Goal: Navigation & Orientation: Find specific page/section

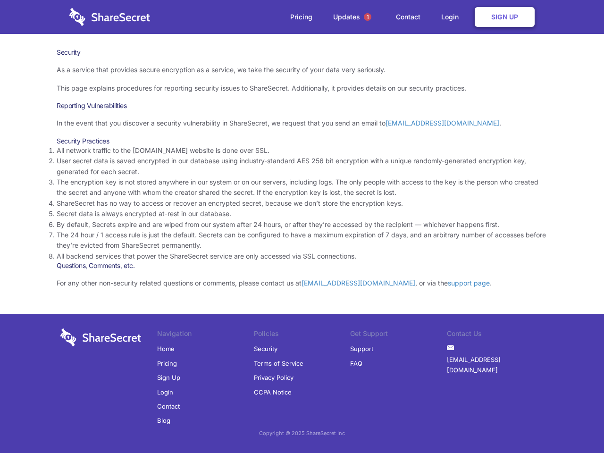
click at [302, 227] on li "By default, Secrets expire and are wiped from our system after 24 hours, or aft…" at bounding box center [302, 224] width 491 height 10
click at [368, 17] on span "1" at bounding box center [368, 17] width 8 height 8
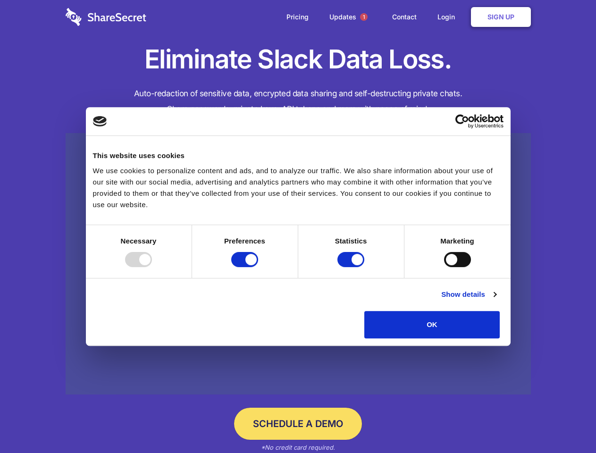
click at [152, 267] on div at bounding box center [138, 259] width 27 height 15
click at [258, 267] on input "Preferences" at bounding box center [244, 259] width 27 height 15
checkbox input "false"
click at [352, 267] on input "Statistics" at bounding box center [350, 259] width 27 height 15
checkbox input "false"
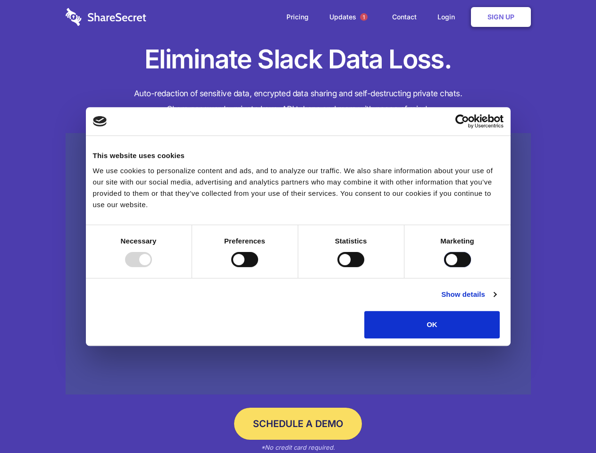
click at [444, 267] on input "Marketing" at bounding box center [457, 259] width 27 height 15
checkbox input "true"
click at [496, 300] on link "Show details" at bounding box center [468, 294] width 55 height 11
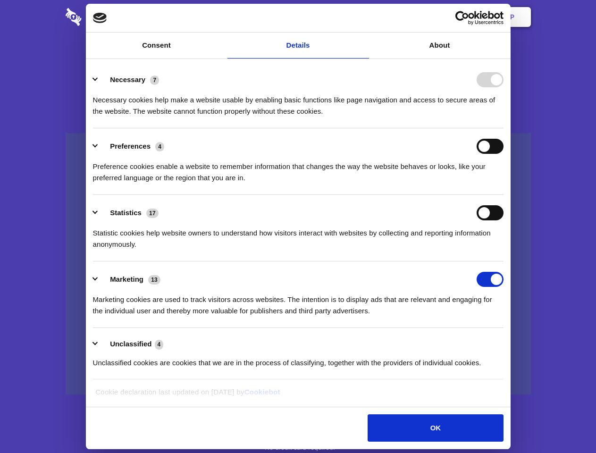
click at [504, 128] on li "Necessary 7 Necessary cookies help make a website usable by enabling basic func…" at bounding box center [298, 95] width 411 height 67
click at [363, 17] on span "1" at bounding box center [364, 17] width 8 height 8
